Goal: Navigation & Orientation: Find specific page/section

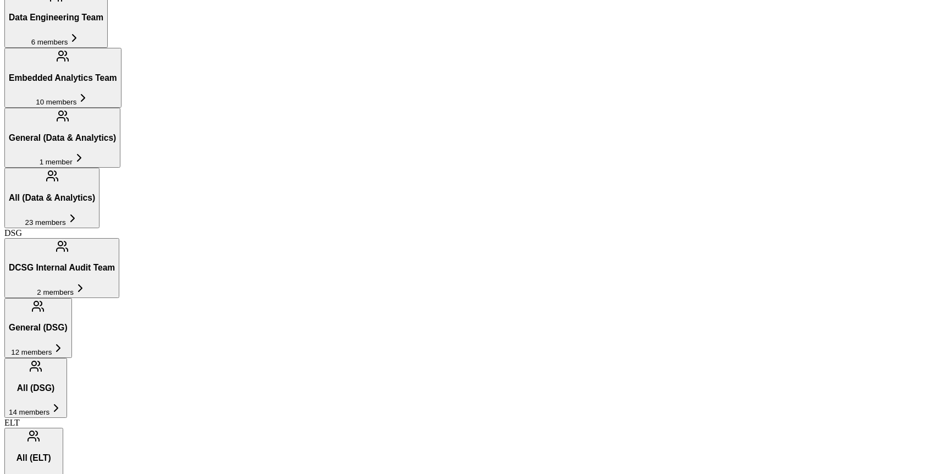
scroll to position [594, 0]
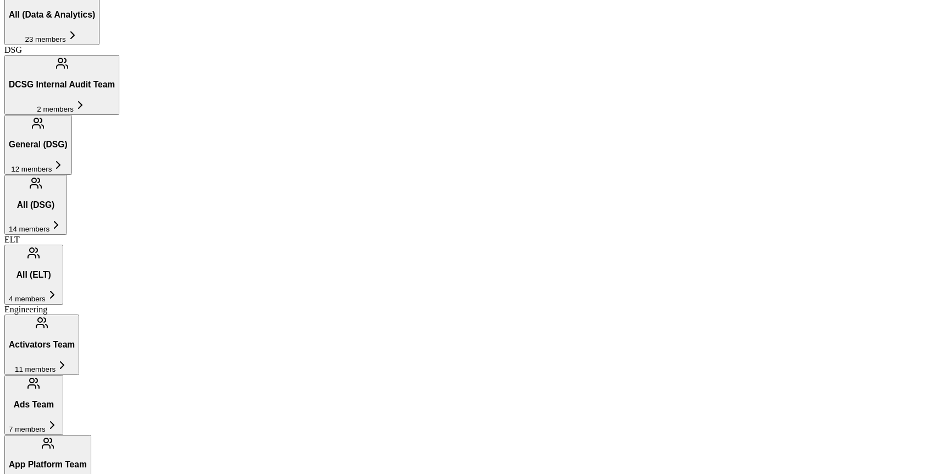
scroll to position [792, 0]
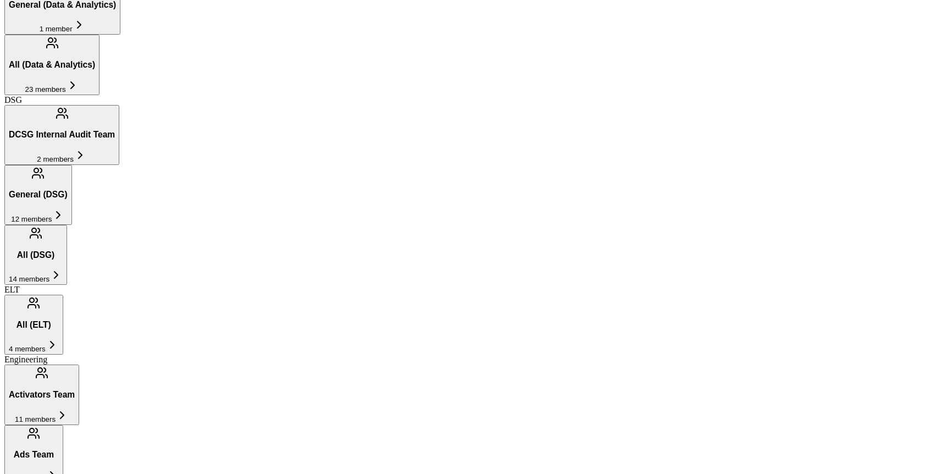
scroll to position [737, 0]
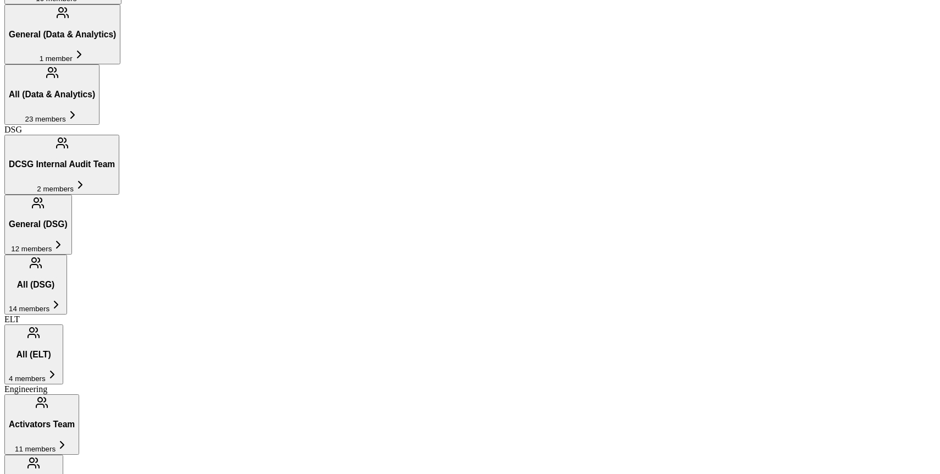
scroll to position [701, 0]
